Goal: Check status: Check status

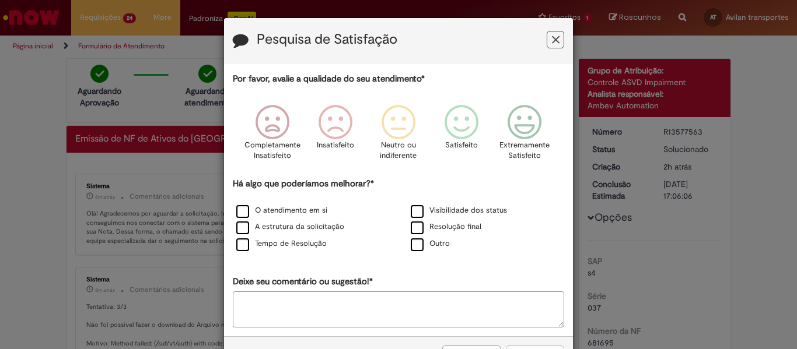
click at [553, 41] on icon "Feedback" at bounding box center [556, 40] width 8 height 12
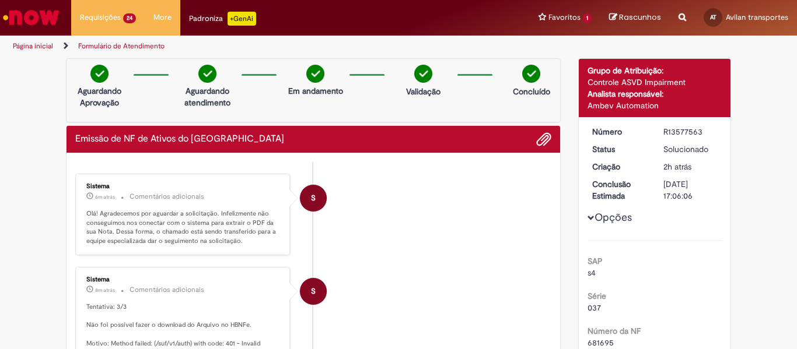
click at [683, 126] on div "R13577563" at bounding box center [690, 132] width 54 height 12
click at [681, 129] on div "R13577563" at bounding box center [690, 132] width 54 height 12
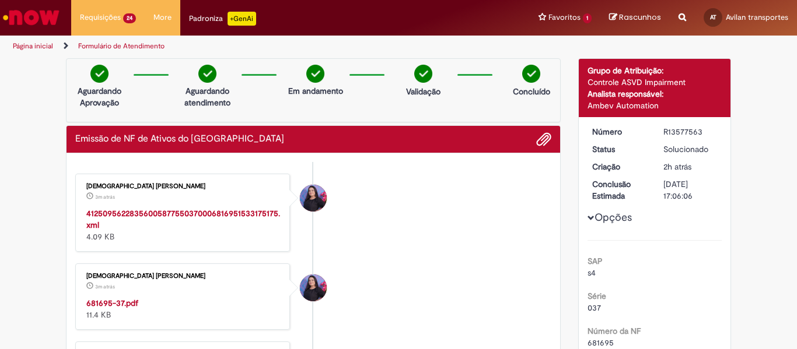
scroll to position [78, 0]
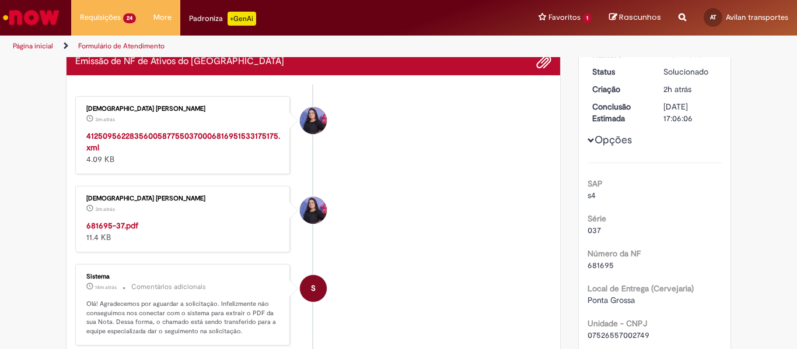
click at [125, 222] on strong "681695-37.pdf" at bounding box center [112, 226] width 52 height 11
click at [177, 136] on strong "41250956228356005877550370006816951533175175.xml" at bounding box center [183, 142] width 194 height 22
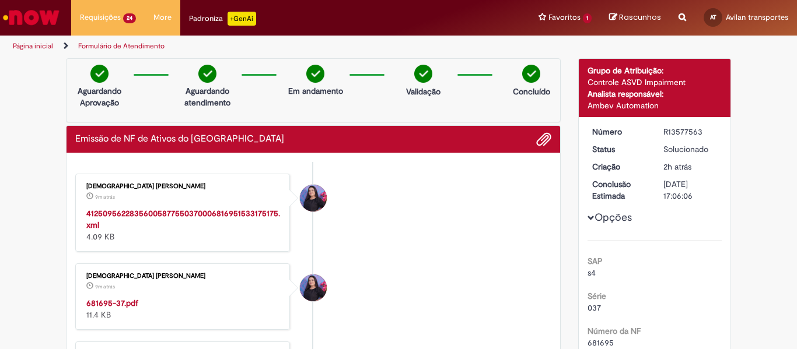
click at [672, 137] on div "R13577563" at bounding box center [690, 132] width 54 height 12
copy div "R13577563"
